Goal: Transaction & Acquisition: Purchase product/service

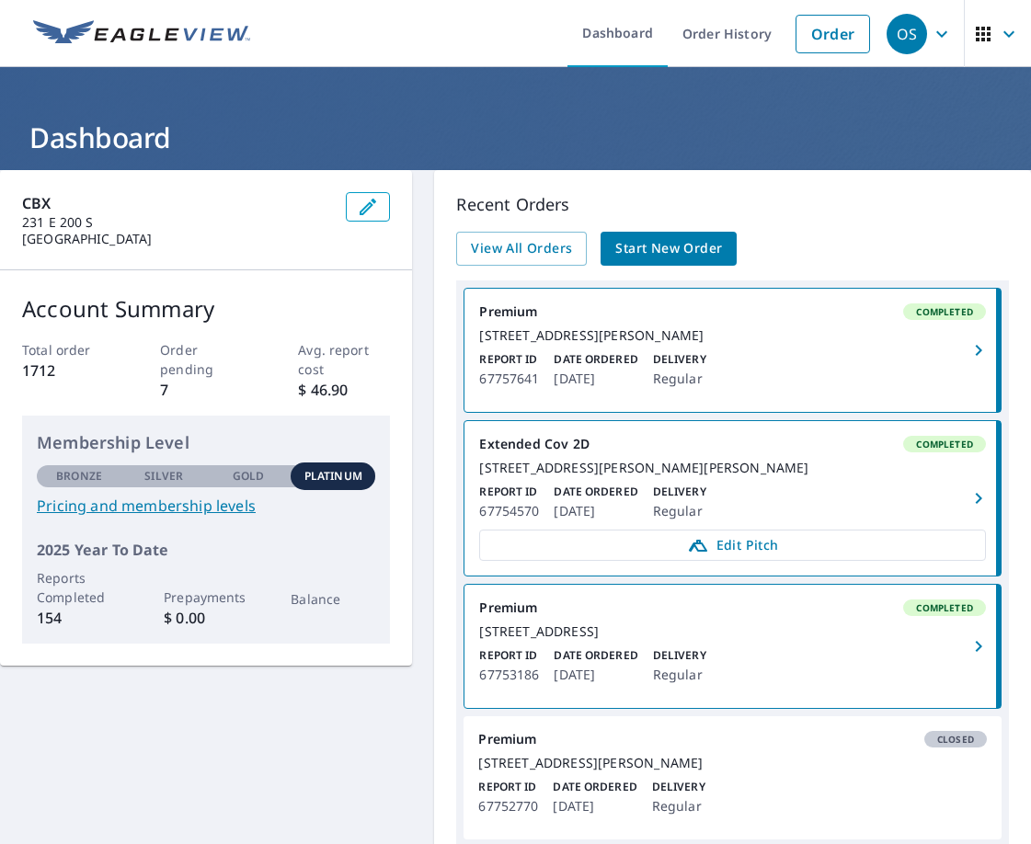
click at [677, 245] on span "Start New Order" at bounding box center [668, 248] width 107 height 23
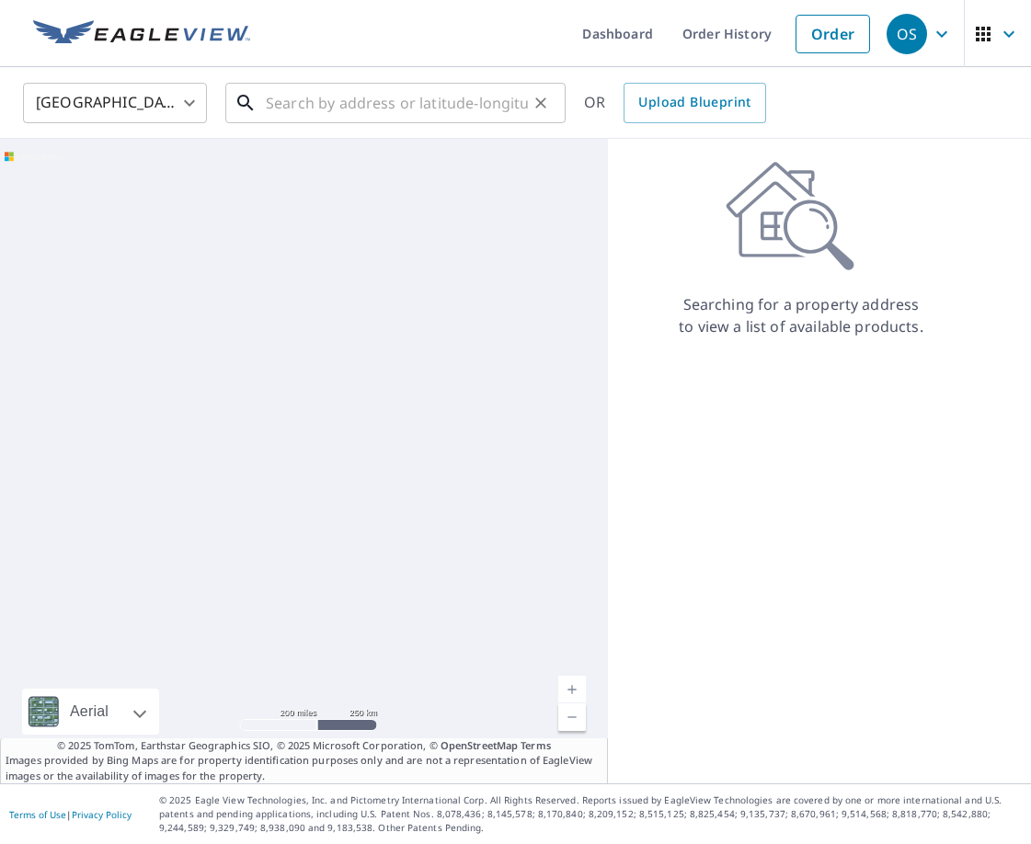
click at [418, 110] on input "text" at bounding box center [397, 103] width 262 height 52
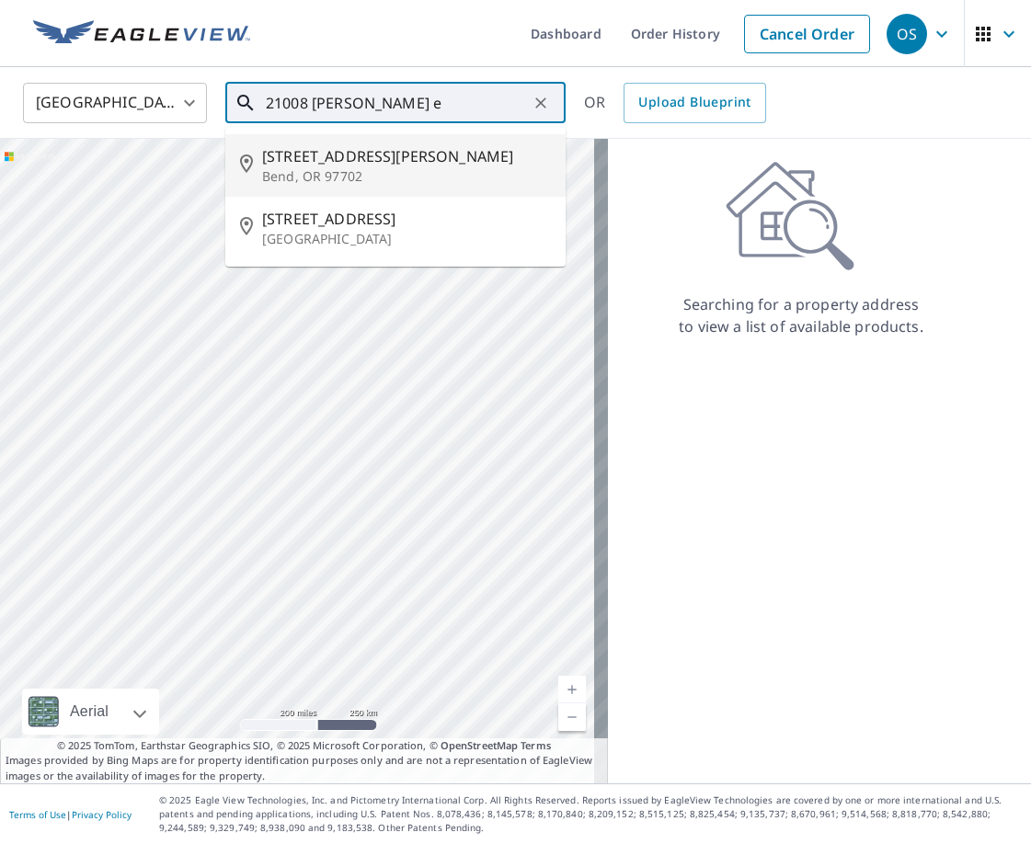
click at [340, 163] on span "[STREET_ADDRESS][PERSON_NAME]" at bounding box center [406, 156] width 289 height 22
type input "[STREET_ADDRESS][PERSON_NAME]"
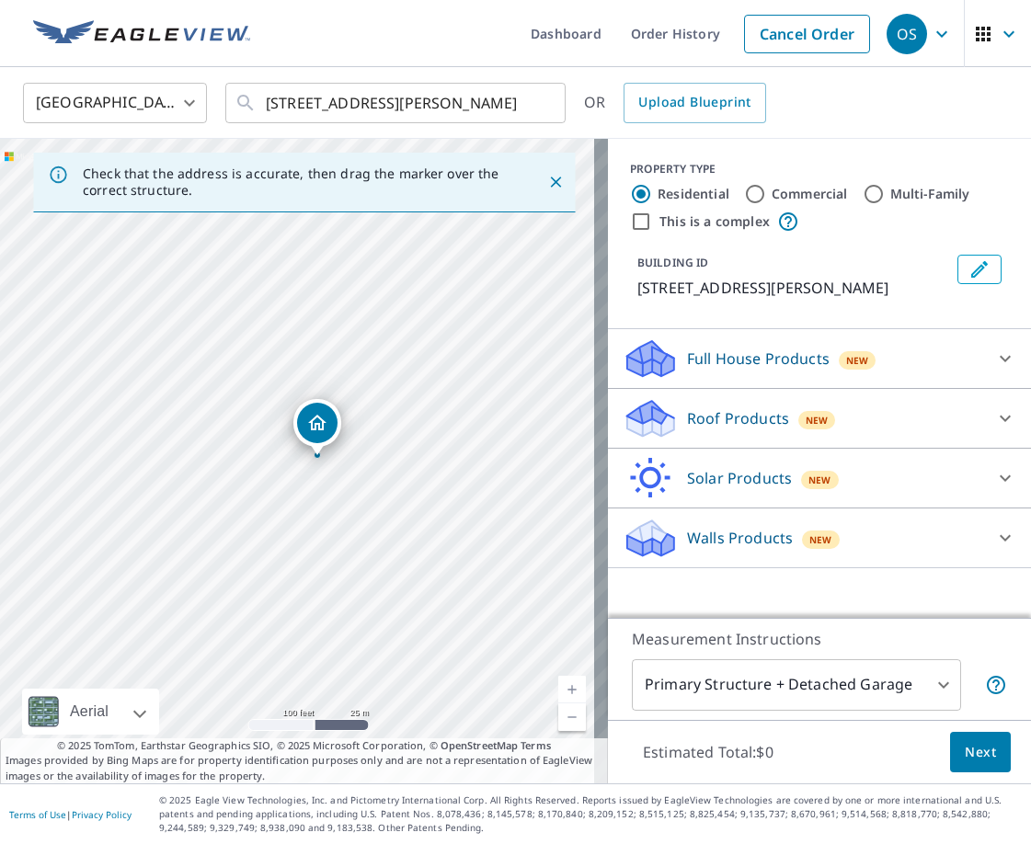
click at [687, 419] on p "Roof Products" at bounding box center [738, 418] width 102 height 22
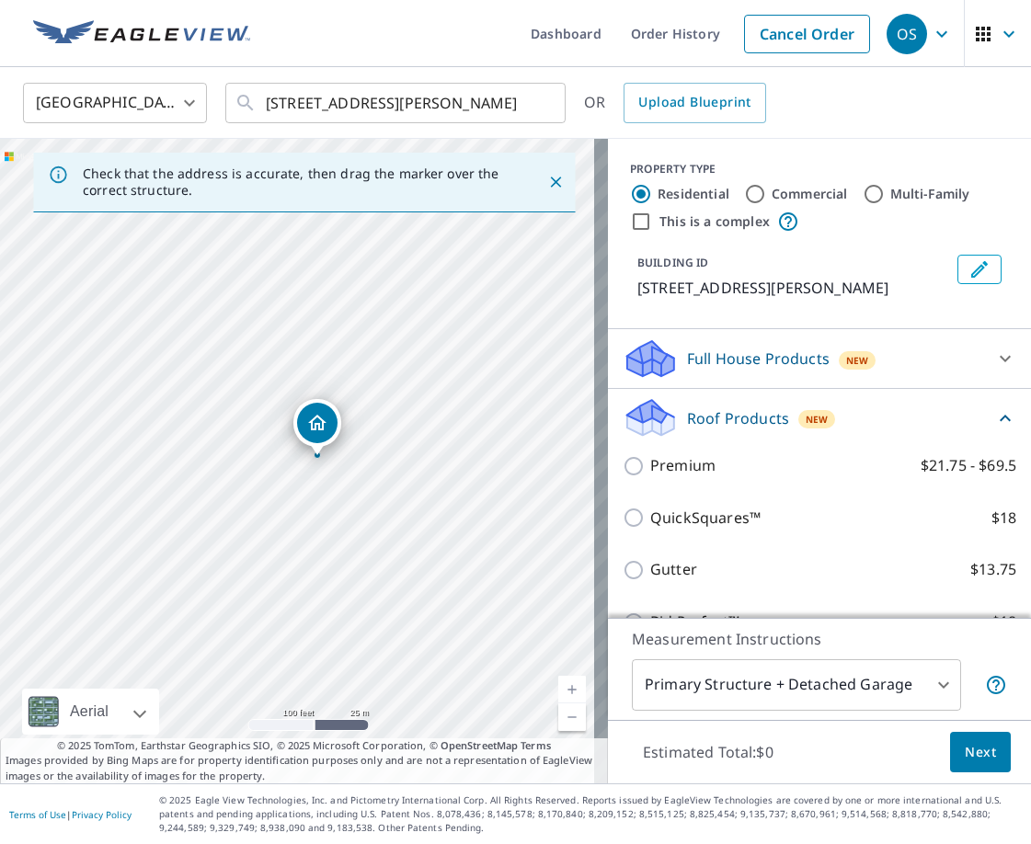
click at [699, 440] on div "Roof Products New" at bounding box center [809, 417] width 372 height 43
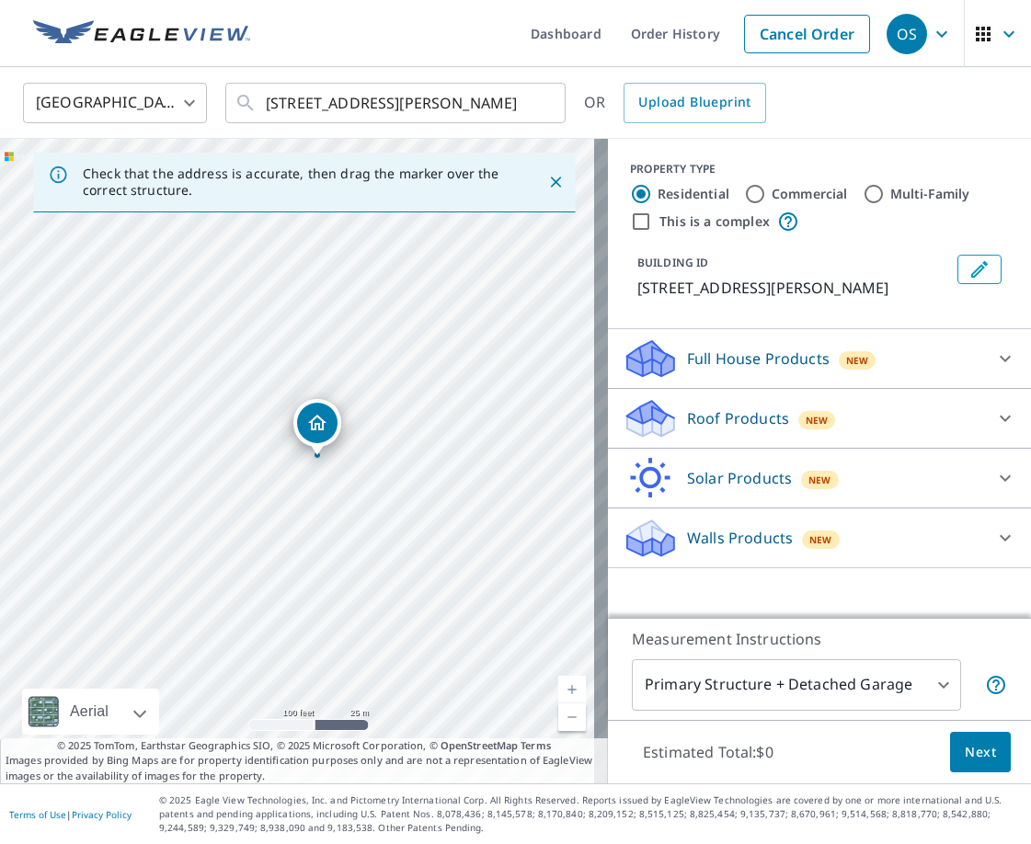
click at [687, 487] on p "Solar Products" at bounding box center [739, 478] width 105 height 22
click at [682, 422] on div "Roof Products New" at bounding box center [803, 418] width 361 height 43
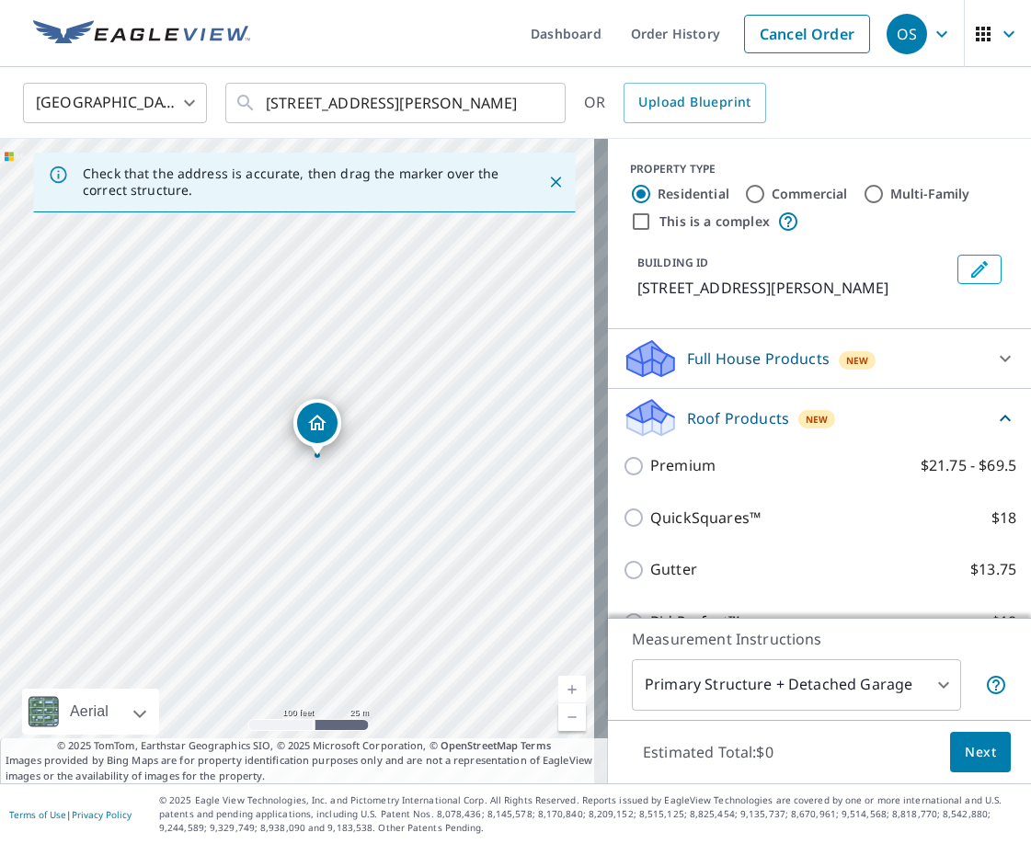
click at [663, 477] on p "Premium" at bounding box center [682, 465] width 65 height 23
click at [650, 477] on input "Premium $21.75 - $69.5" at bounding box center [637, 466] width 28 height 22
checkbox input "true"
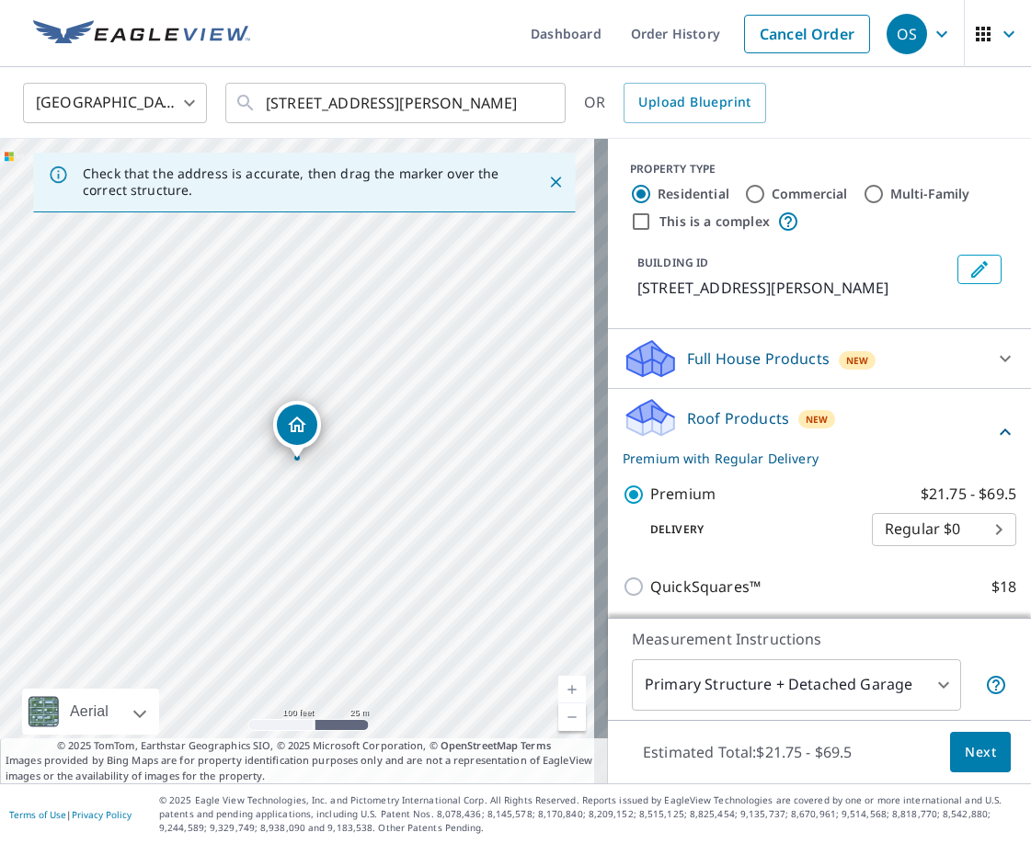
click at [995, 762] on button "Next" at bounding box center [980, 752] width 61 height 41
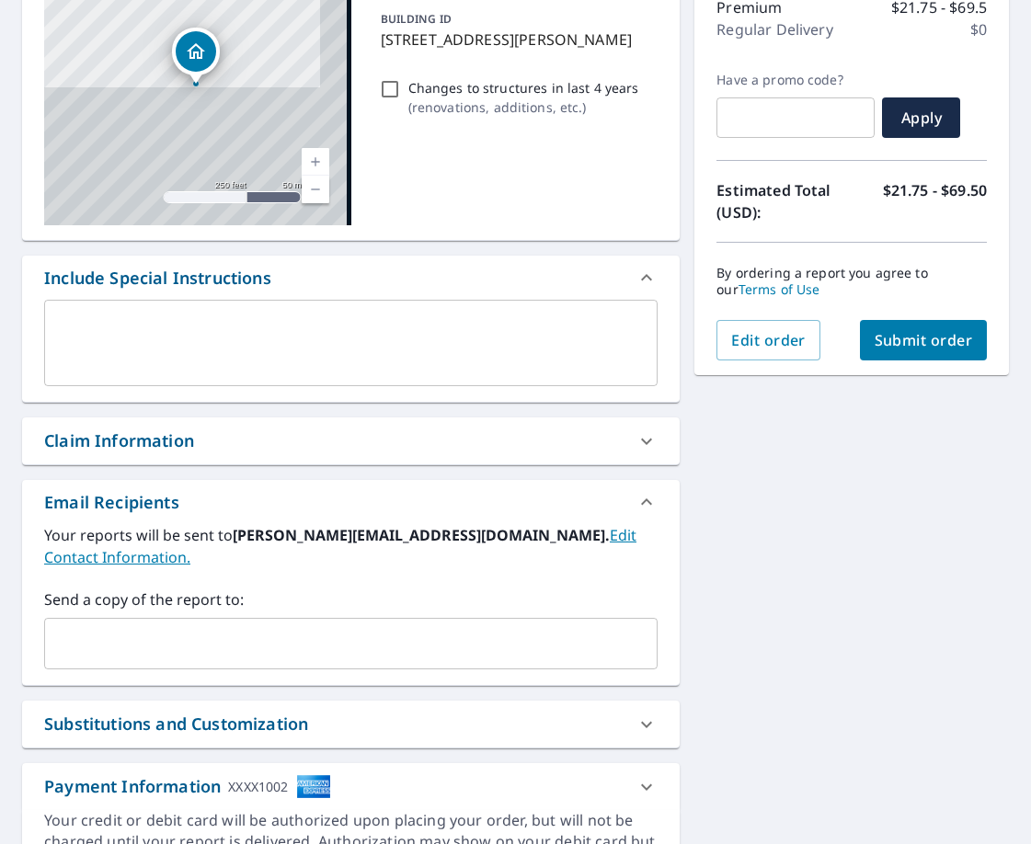
scroll to position [276, 0]
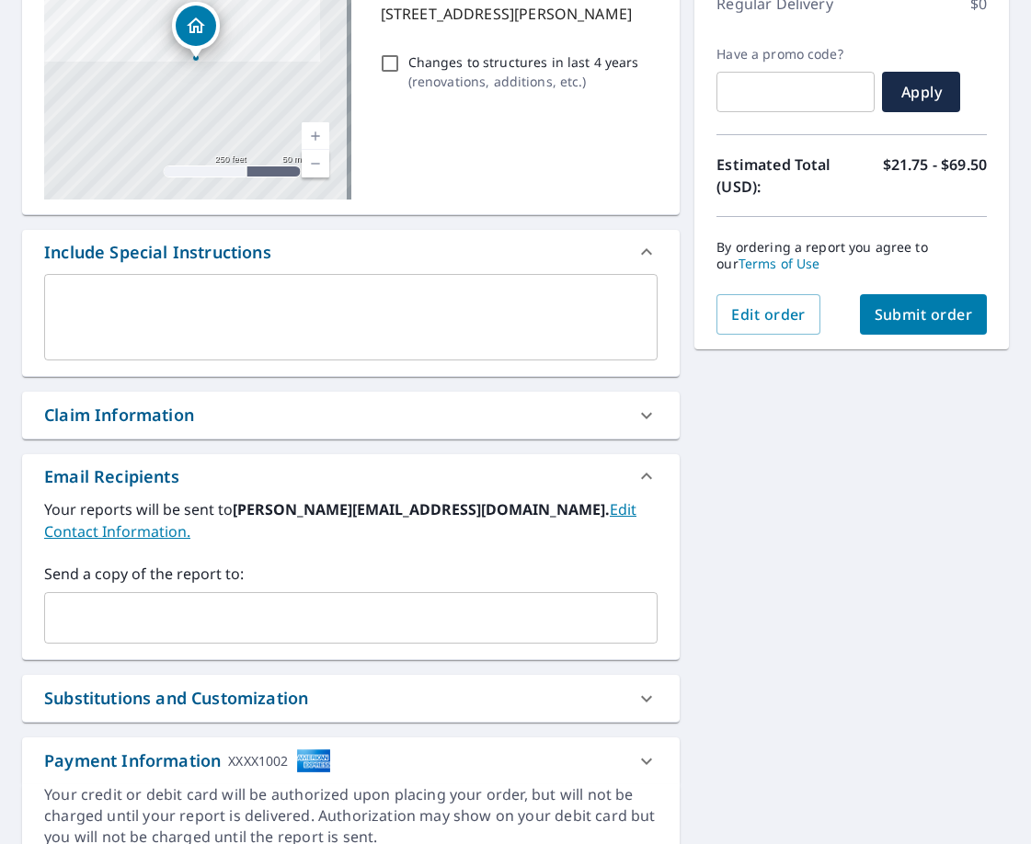
click at [245, 414] on div "Claim Information" at bounding box center [334, 415] width 580 height 25
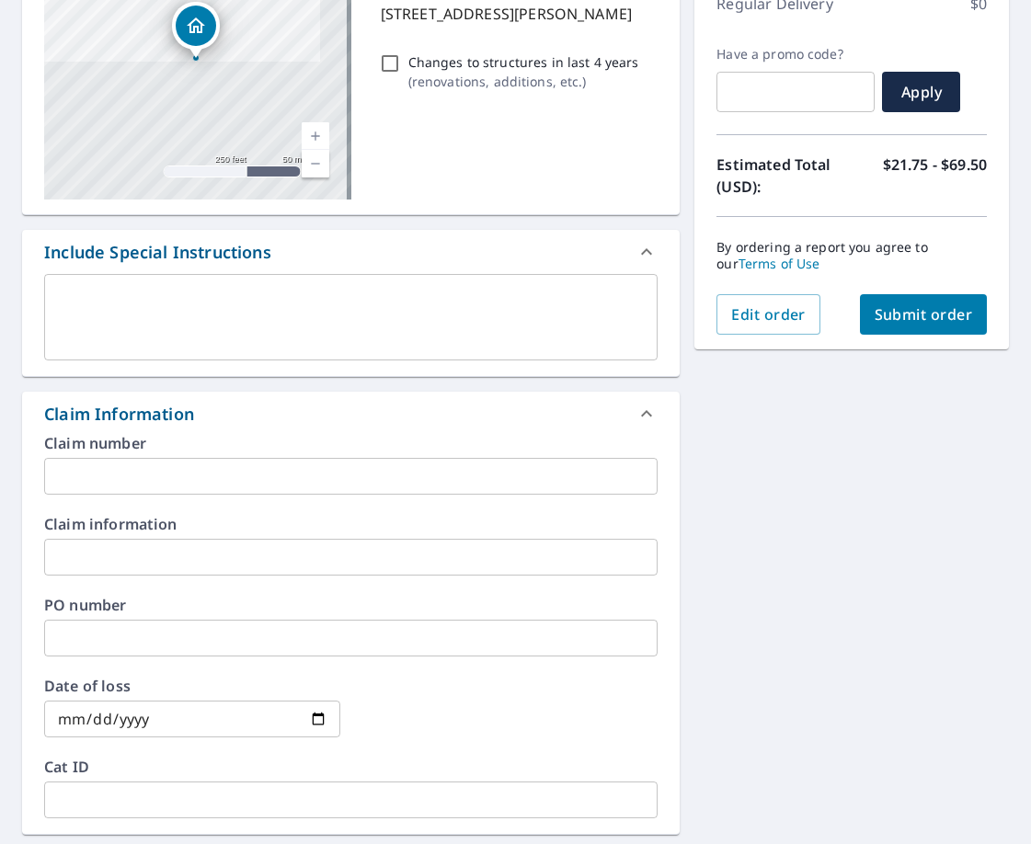
click at [254, 487] on input "text" at bounding box center [350, 476] width 613 height 37
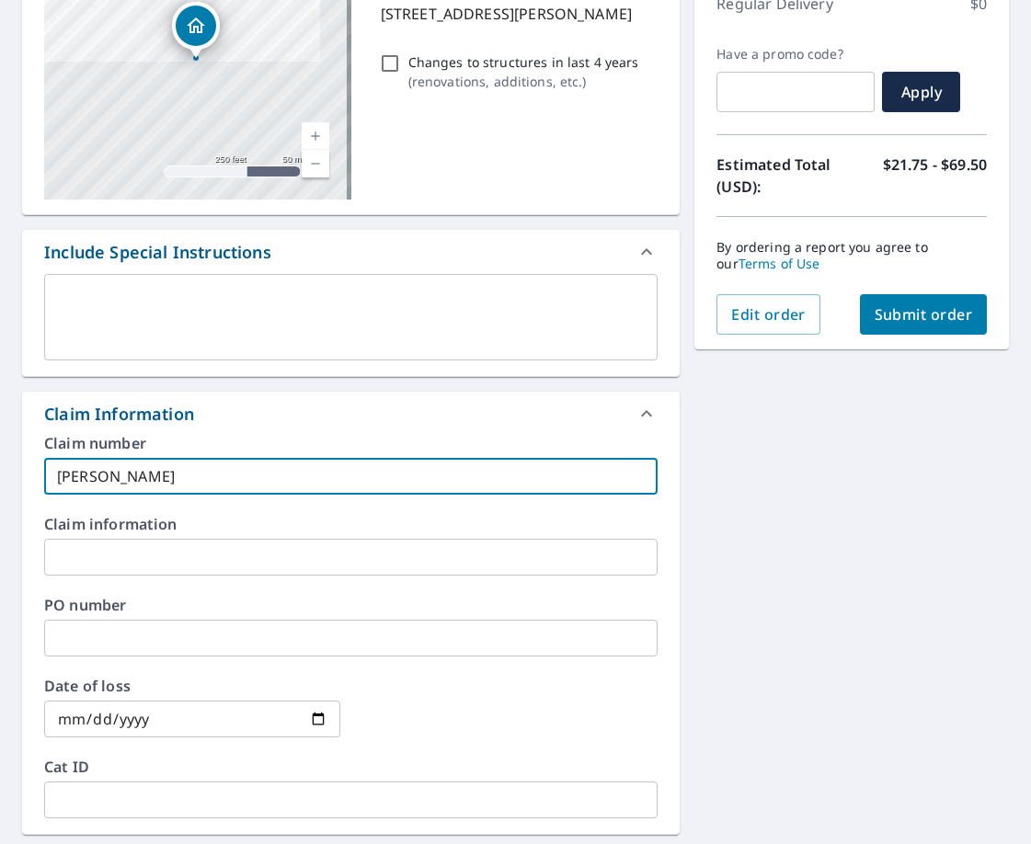
type input "[PERSON_NAME]"
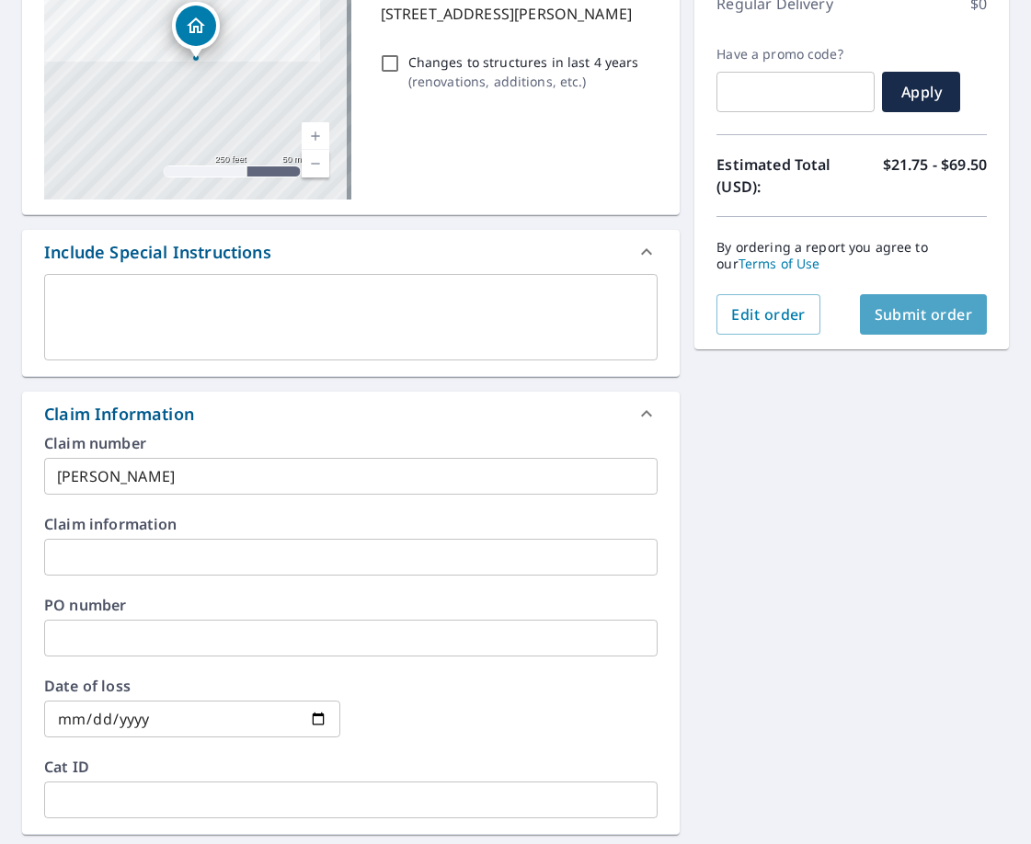
click at [930, 315] on span "Submit order" at bounding box center [924, 314] width 98 height 20
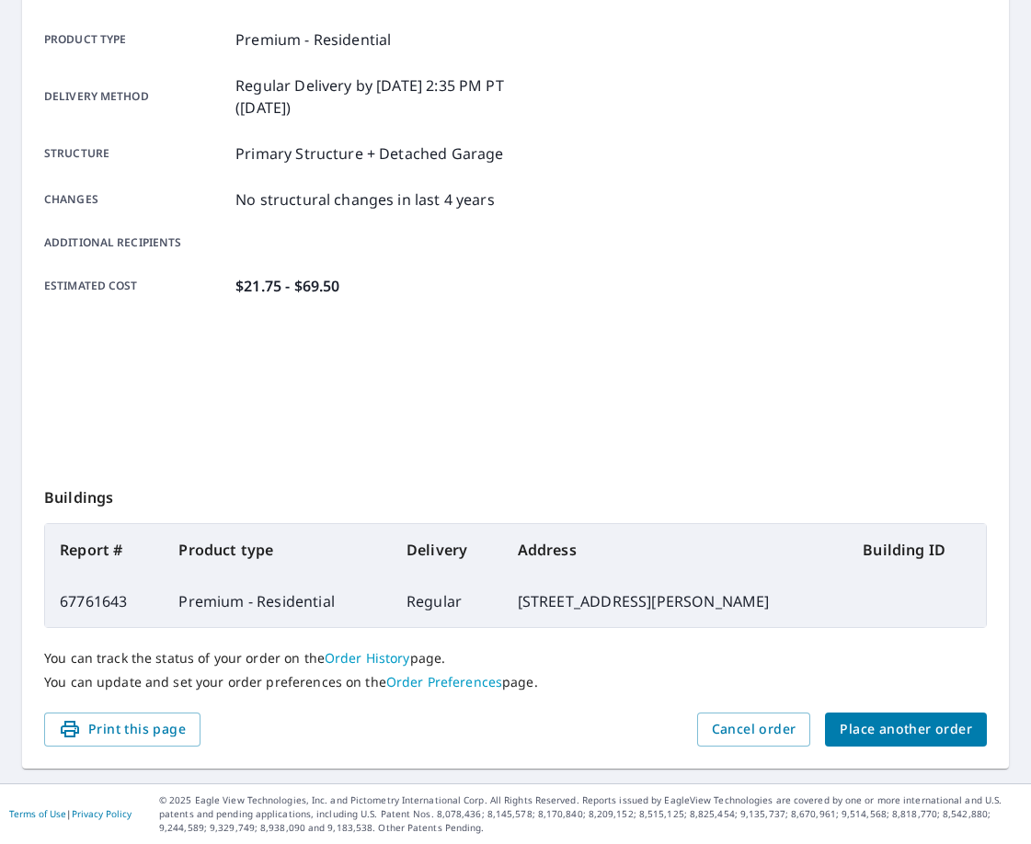
scroll to position [252, 0]
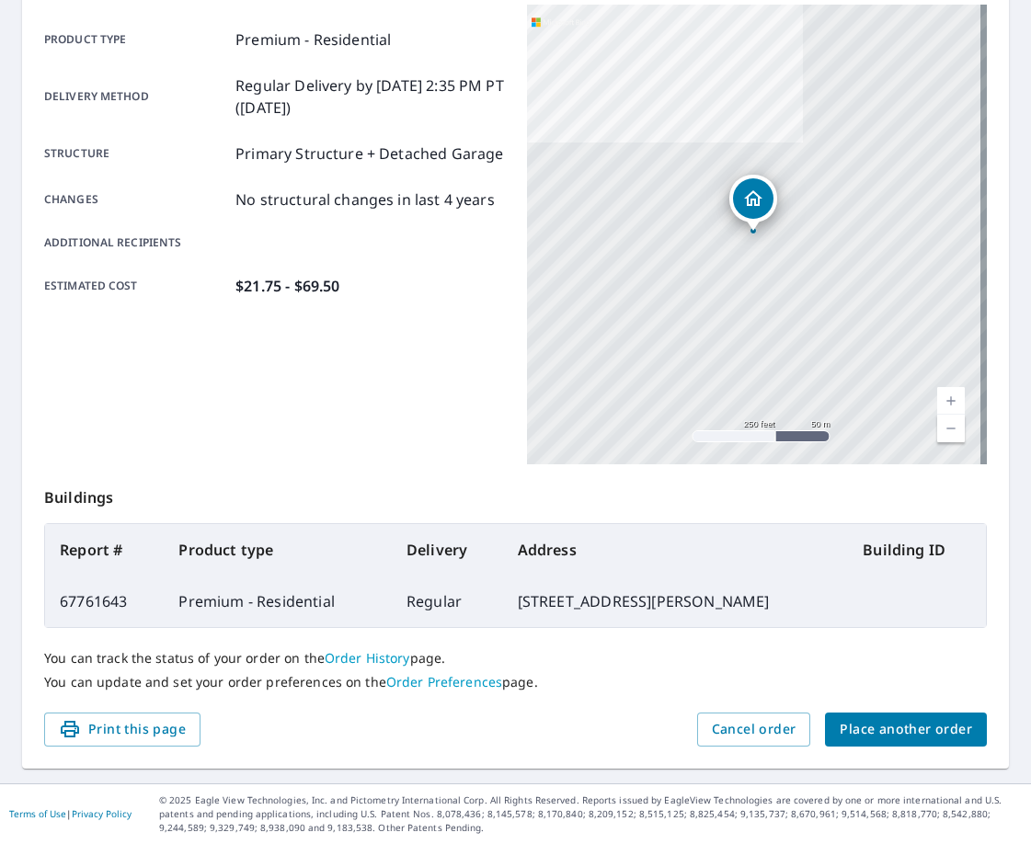
click at [223, 180] on div "Product type Premium - Residential Delivery method Regular Delivery by [DATE] 2…" at bounding box center [274, 163] width 461 height 269
